Goal: Transaction & Acquisition: Purchase product/service

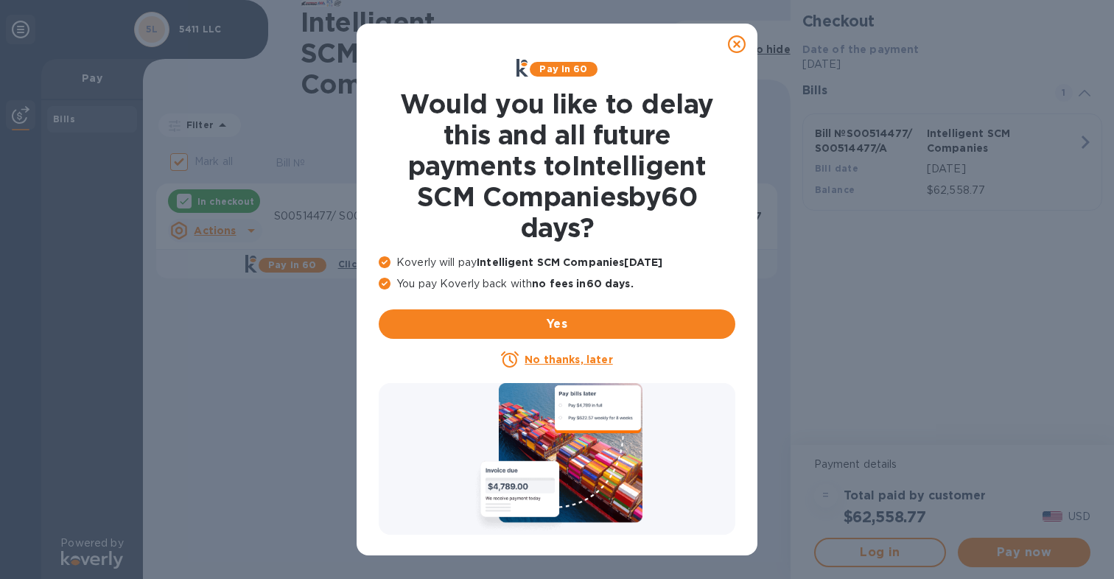
click at [558, 359] on u "No thanks, later" at bounding box center [569, 360] width 88 height 12
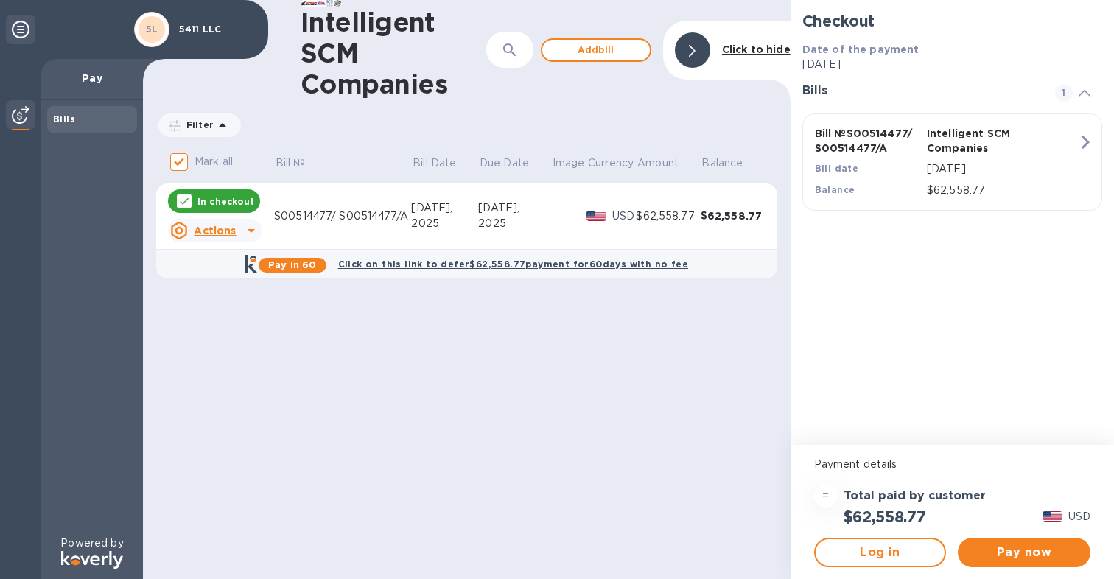
click at [1061, 304] on div "Checkout Date of the payment [DATE] Bills 1 Bill № S00514477/ S00514477/A Intel…" at bounding box center [952, 222] width 323 height 445
click at [1026, 553] on span "Pay now" at bounding box center [1024, 553] width 109 height 18
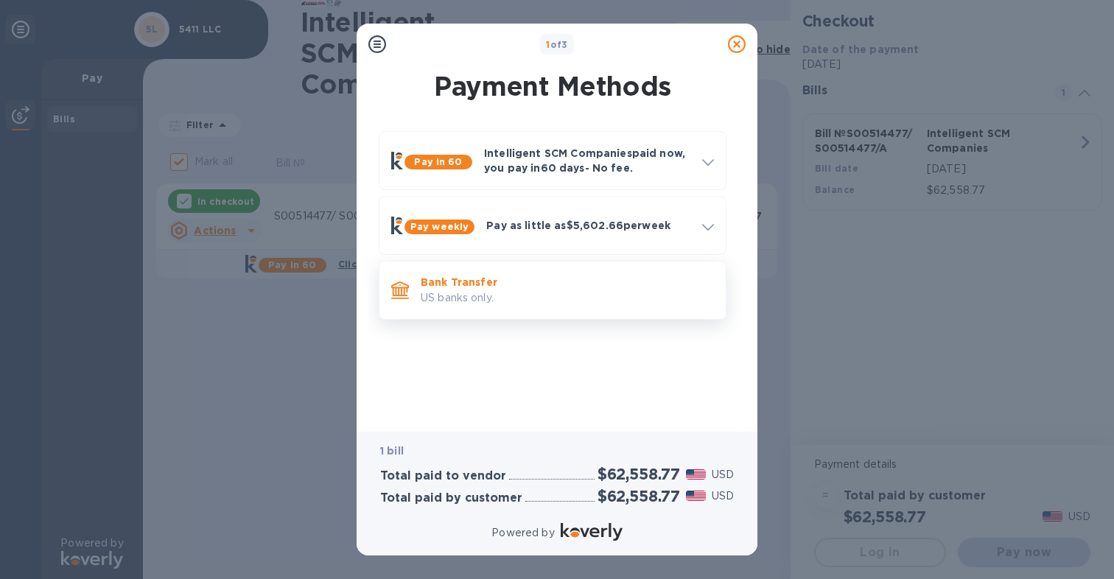
click at [512, 290] on p "US banks only." at bounding box center [567, 297] width 293 height 15
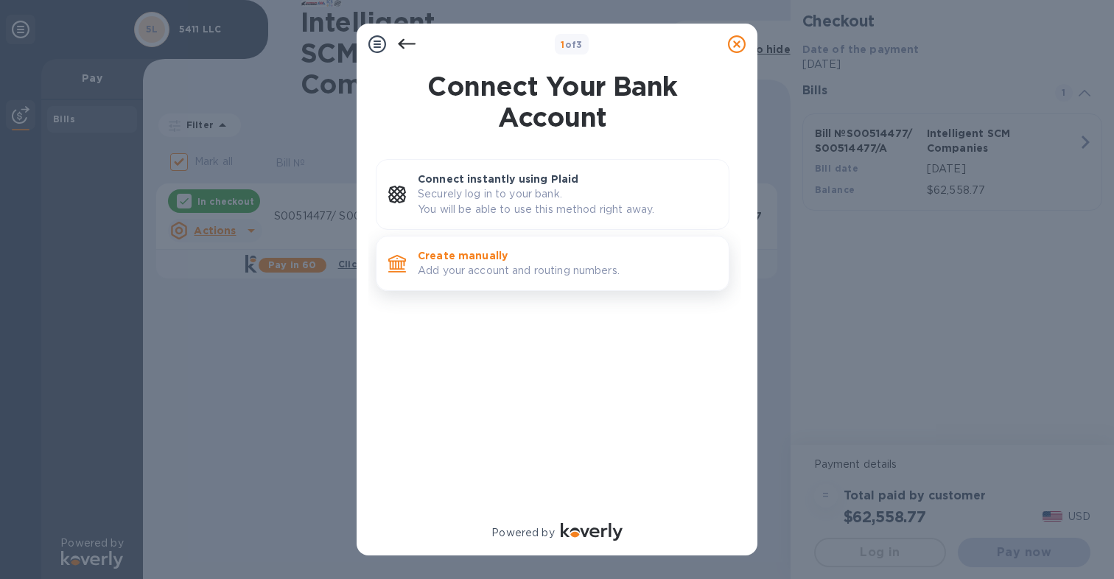
click at [483, 256] on p "Create manually" at bounding box center [567, 255] width 299 height 15
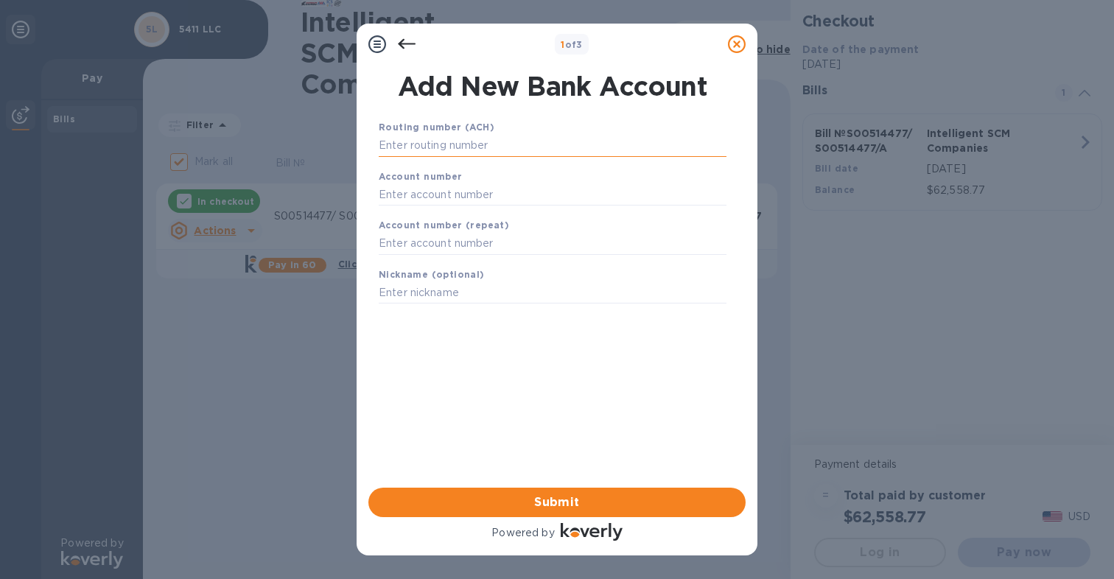
click at [424, 141] on input "text" at bounding box center [553, 146] width 348 height 22
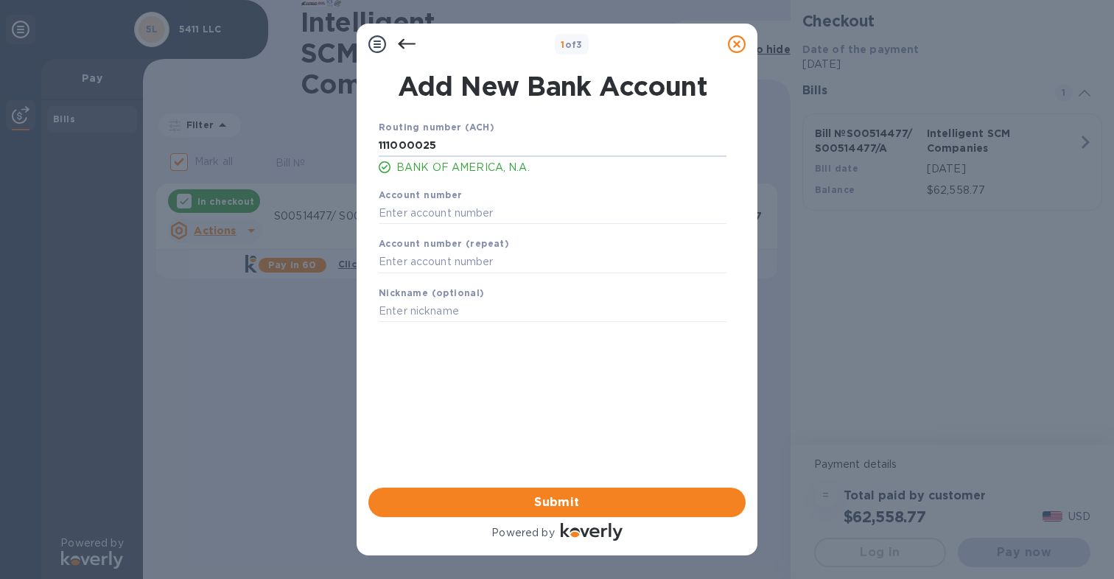
type input "111000025"
click at [417, 219] on input "text" at bounding box center [553, 213] width 348 height 22
type input "488073377201"
click at [460, 267] on input "text" at bounding box center [553, 262] width 348 height 22
type input "488073377201"
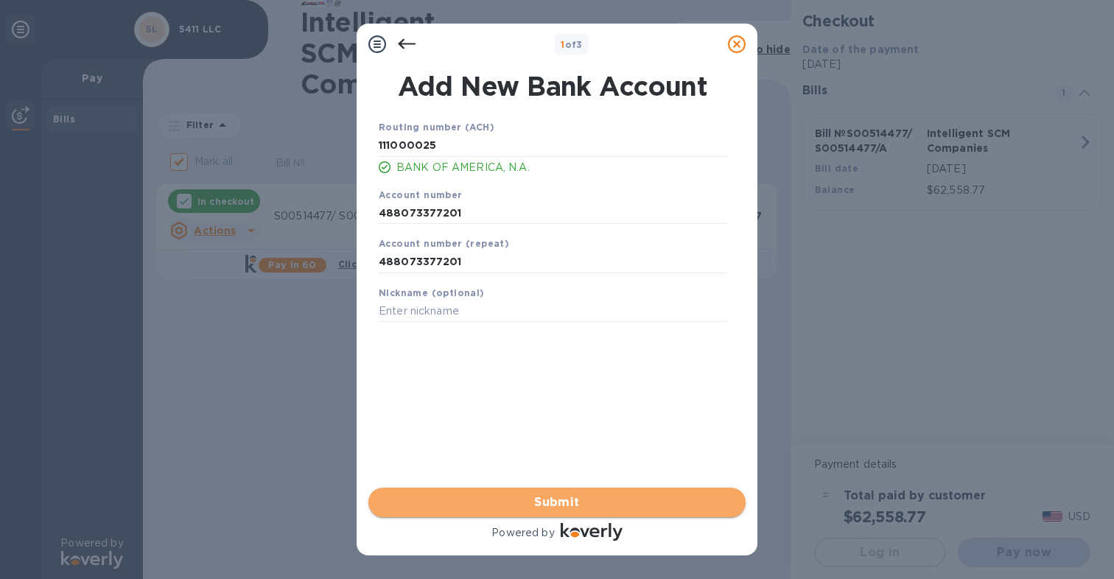
click at [506, 508] on span "Submit" at bounding box center [557, 503] width 354 height 18
